Goal: Communication & Community: Answer question/provide support

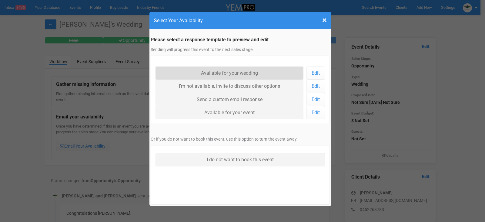
click at [246, 71] on link "Available for your wedding" at bounding box center [230, 72] width 148 height 13
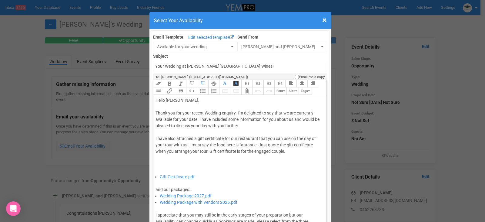
click at [196, 119] on div "Thank you for your recent Wedding enquiry. I'm delighted to say that we are cur…" at bounding box center [239, 142] width 167 height 64
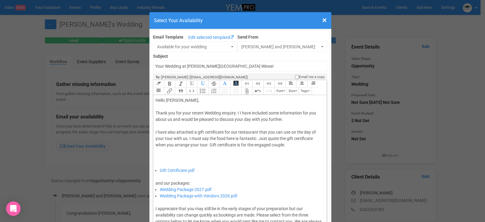
type trix-editor "<div>Hello [PERSON_NAME],&nbsp;</div><div><br></div><div>Thank you for your rec…"
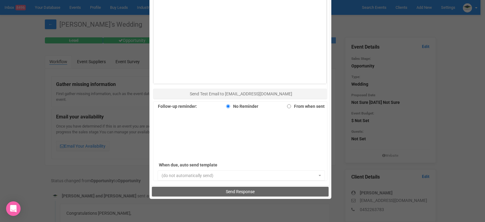
scroll to position [417, 0]
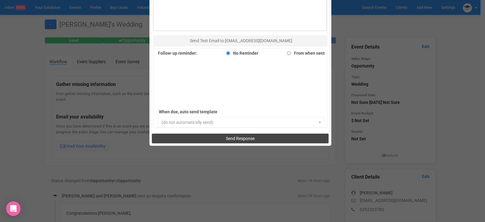
click at [237, 137] on span "Send Response" at bounding box center [240, 138] width 29 height 5
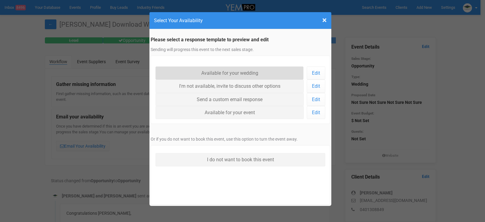
click at [250, 74] on link "Available for your wedding" at bounding box center [230, 72] width 148 height 13
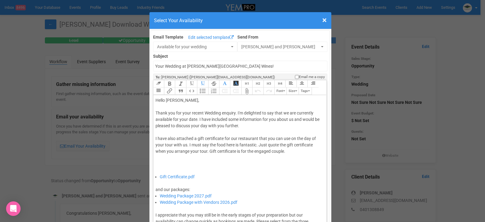
click at [197, 119] on div "Thank you for your recent Wedding enquiry. I'm delighted to say that we are cur…" at bounding box center [239, 142] width 167 height 64
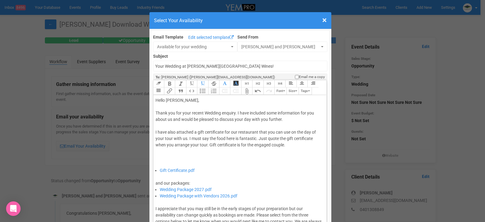
type trix-editor "<div>Hello Casey,&nbsp;</div><div><br></div><div>Thank you for your recent Wedd…"
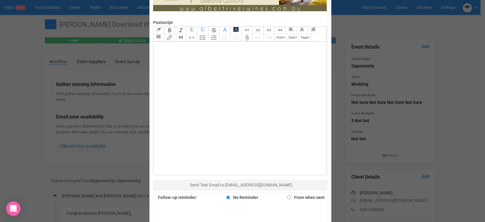
scroll to position [394, 0]
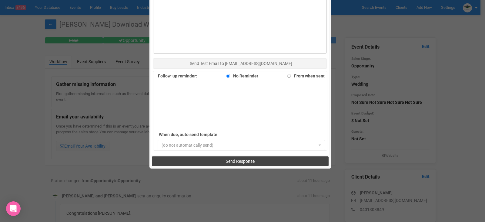
click at [235, 161] on span "Send Response" at bounding box center [240, 161] width 29 height 5
